Goal: Find specific page/section: Find specific page/section

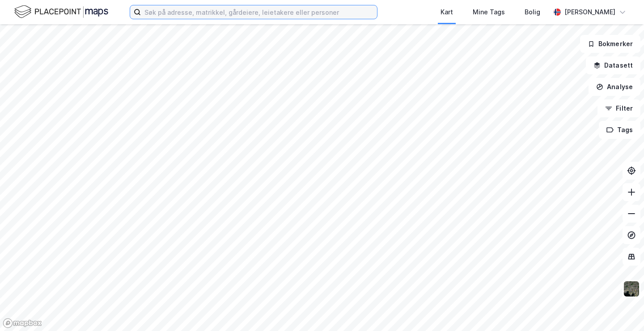
click at [195, 14] on input at bounding box center [259, 11] width 236 height 13
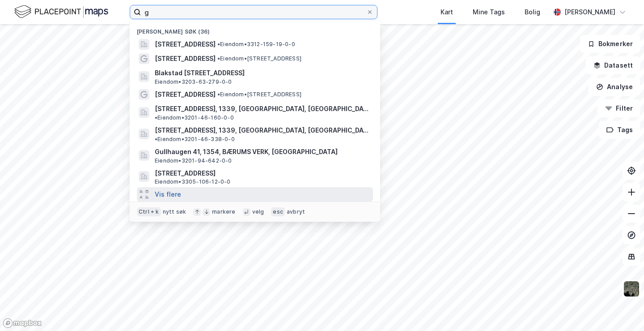
type input "g"
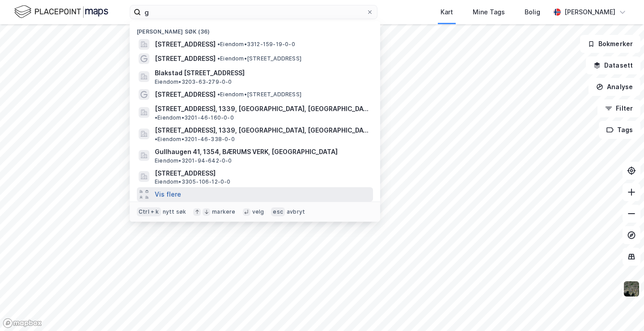
click at [174, 189] on button "Vis flere" at bounding box center [168, 194] width 26 height 11
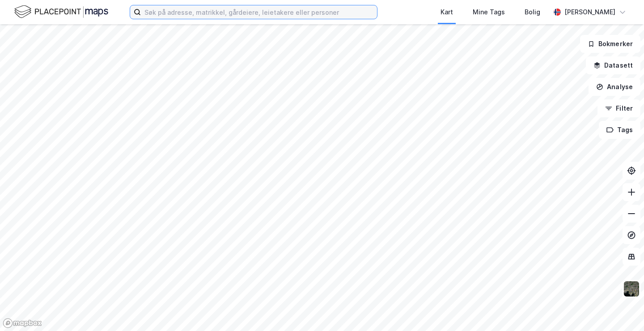
click at [206, 10] on input at bounding box center [259, 11] width 236 height 13
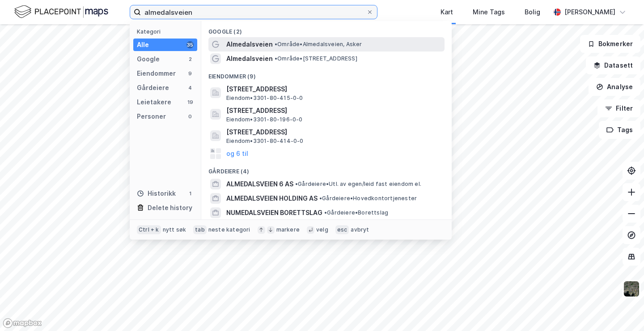
type input "almedalsveien"
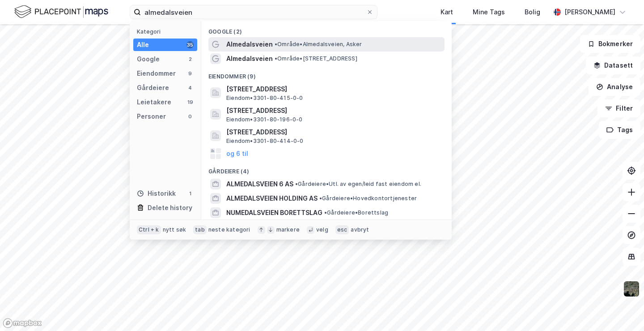
click at [255, 47] on span "Almedalsveien" at bounding box center [249, 44] width 47 height 11
